Goal: Find specific page/section: Find specific page/section

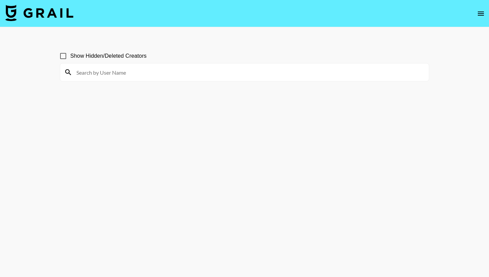
click at [195, 74] on input at bounding box center [248, 72] width 352 height 11
type input "keekswrld"
drag, startPoint x: 102, startPoint y: 73, endPoint x: 74, endPoint y: 73, distance: 28.8
click at [74, 73] on input "keekswrld" at bounding box center [248, 72] width 352 height 11
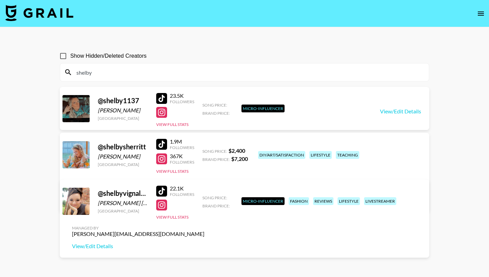
type input "shelby"
click at [91, 54] on span "Show Hidden/Deleted Creators" at bounding box center [108, 56] width 76 height 8
click at [70, 54] on input "Show Hidden/Deleted Creators" at bounding box center [63, 56] width 14 height 14
checkbox input "true"
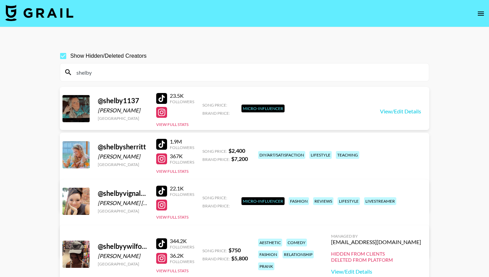
click at [99, 72] on input "shelby" at bounding box center [248, 72] width 352 height 11
drag, startPoint x: 95, startPoint y: 73, endPoint x: 70, endPoint y: 73, distance: 25.5
click at [72, 73] on input "shelby" at bounding box center [248, 72] width 352 height 11
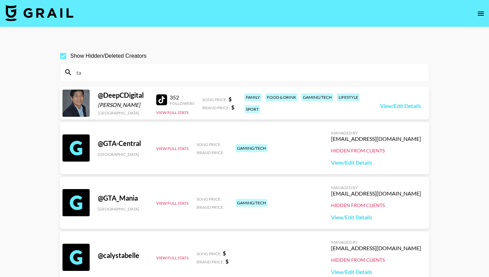
type input "t"
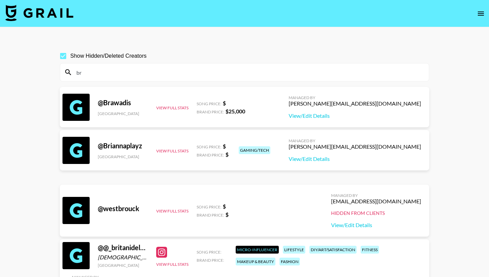
type input "b"
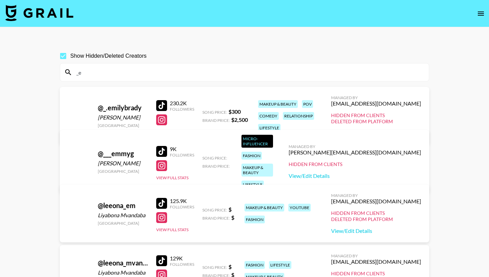
type input "_"
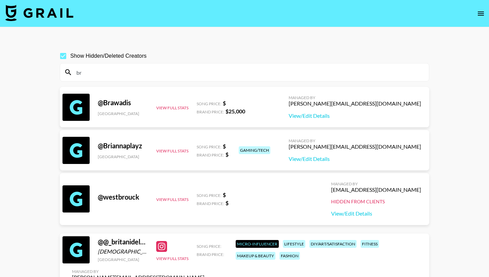
type input "b"
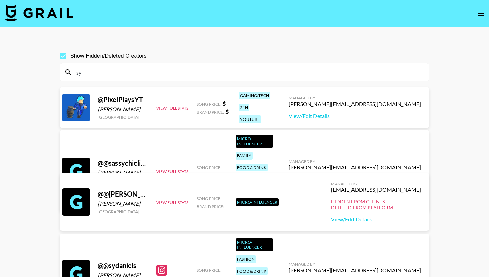
type input "s"
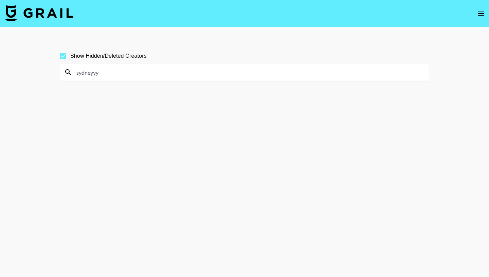
type input "sydneyyy"
